Goal: Information Seeking & Learning: Check status

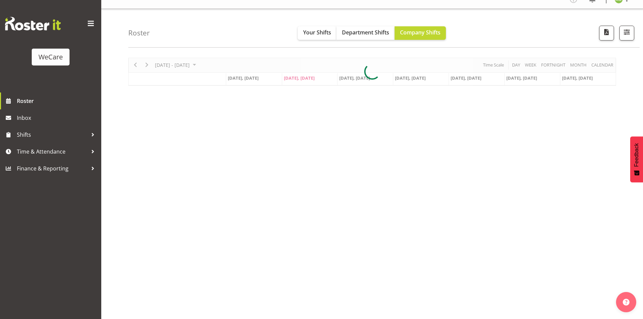
scroll to position [13, 0]
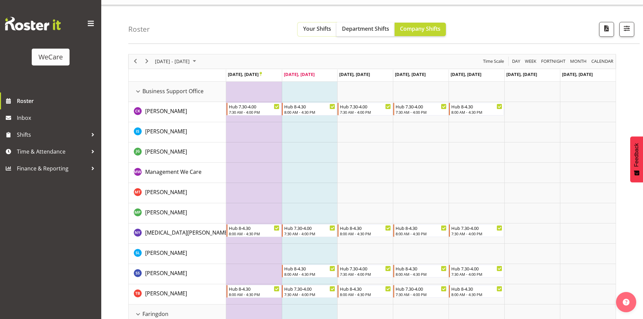
click at [331, 28] on button "Your Shifts" at bounding box center [317, 29] width 39 height 13
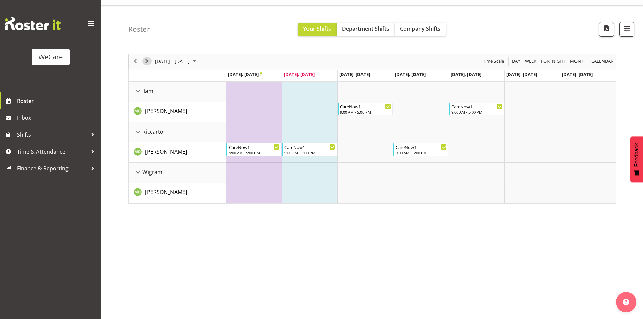
click at [148, 61] on span "Next" at bounding box center [147, 61] width 8 height 8
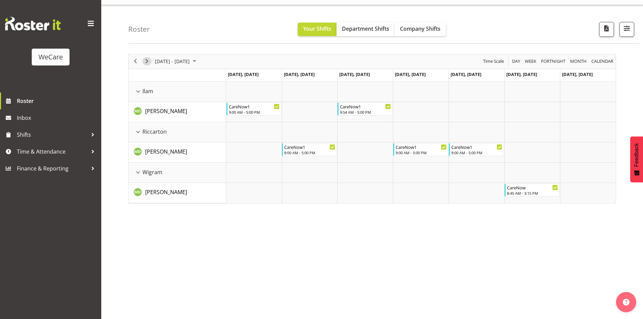
click at [145, 61] on span "Next" at bounding box center [147, 61] width 8 height 8
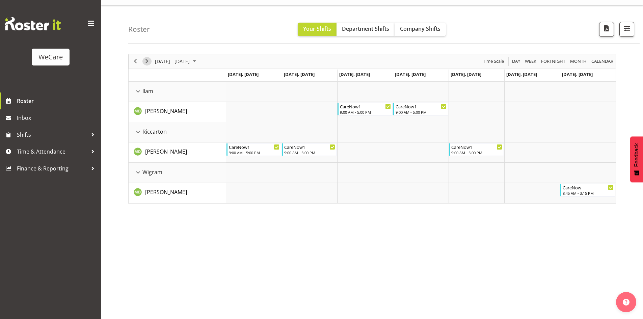
click at [148, 58] on span "Next" at bounding box center [147, 61] width 8 height 8
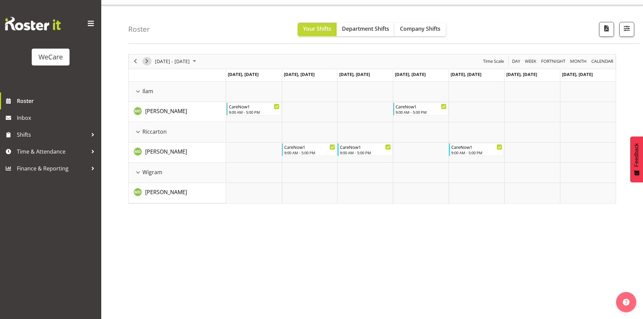
click at [148, 58] on span "Next" at bounding box center [147, 61] width 8 height 8
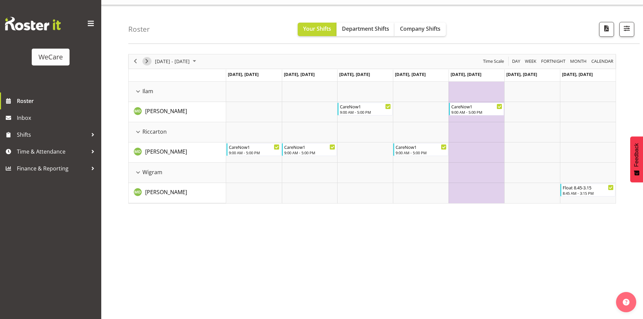
click at [148, 58] on span "Next" at bounding box center [147, 61] width 8 height 8
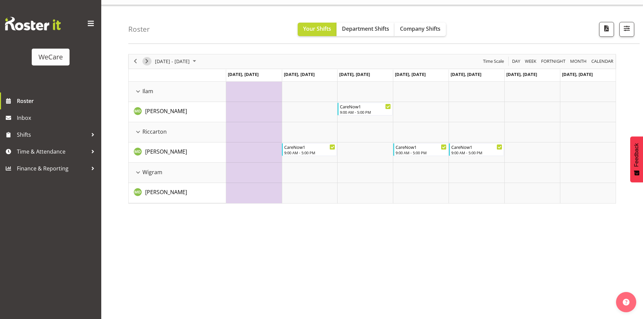
click at [148, 58] on span "Next" at bounding box center [147, 61] width 8 height 8
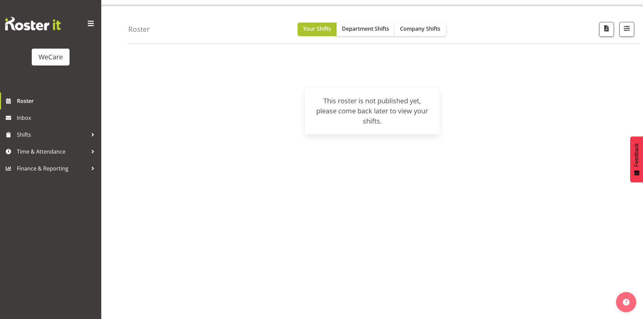
click at [326, 32] on span "Your Shifts" at bounding box center [317, 28] width 28 height 7
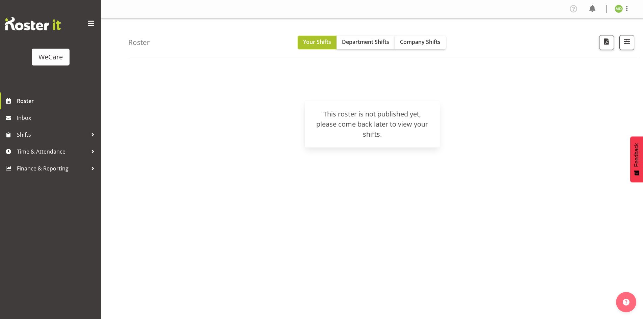
click at [318, 38] on span "Your Shifts" at bounding box center [317, 41] width 28 height 7
click at [308, 44] on span "Your Shifts" at bounding box center [317, 41] width 28 height 7
click at [37, 27] on img at bounding box center [33, 23] width 56 height 13
click at [372, 44] on span "Department Shifts" at bounding box center [365, 41] width 47 height 7
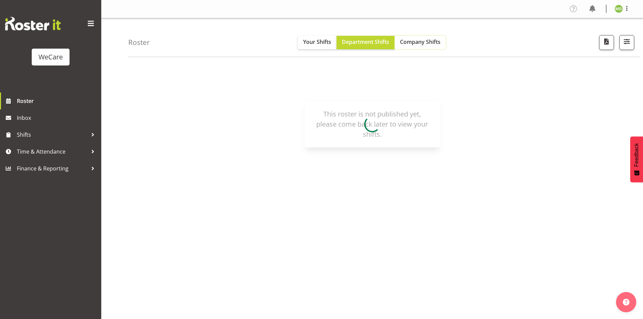
click at [426, 39] on span "Company Shifts" at bounding box center [420, 41] width 40 height 7
click at [329, 43] on span "Your Shifts" at bounding box center [317, 41] width 28 height 7
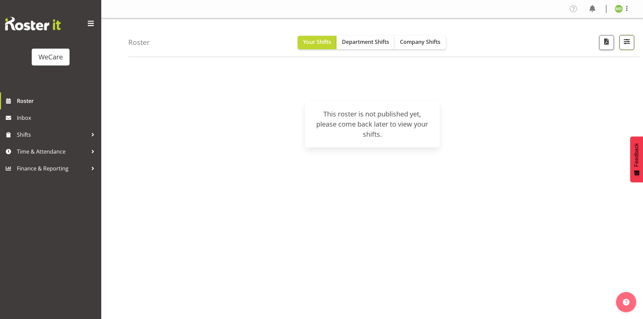
click at [622, 45] on button "button" at bounding box center [626, 42] width 15 height 15
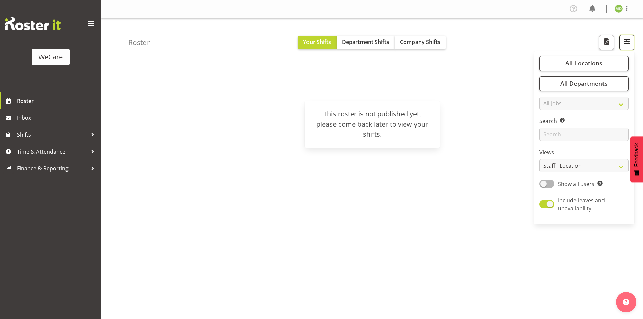
click at [621, 44] on button "button" at bounding box center [626, 42] width 15 height 15
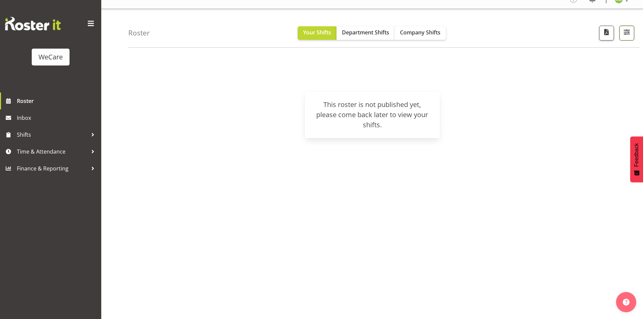
scroll to position [13, 0]
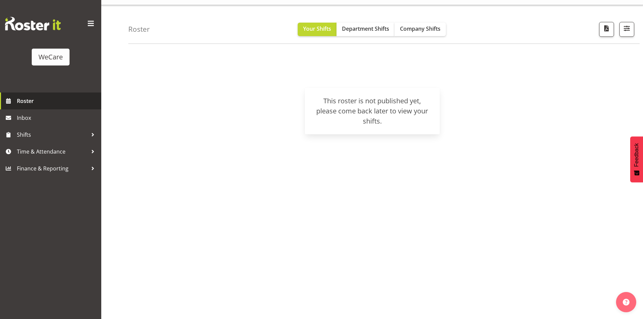
click at [24, 100] on span "Roster" at bounding box center [57, 101] width 81 height 10
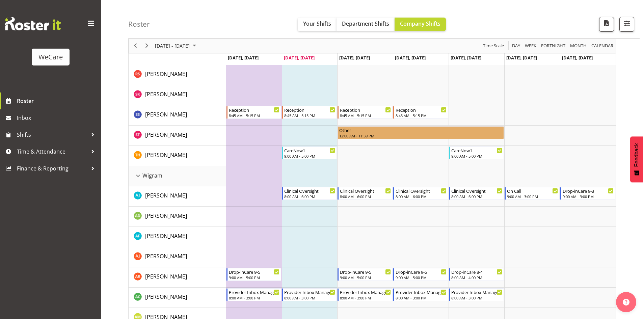
scroll to position [1721, 0]
